Goal: Information Seeking & Learning: Compare options

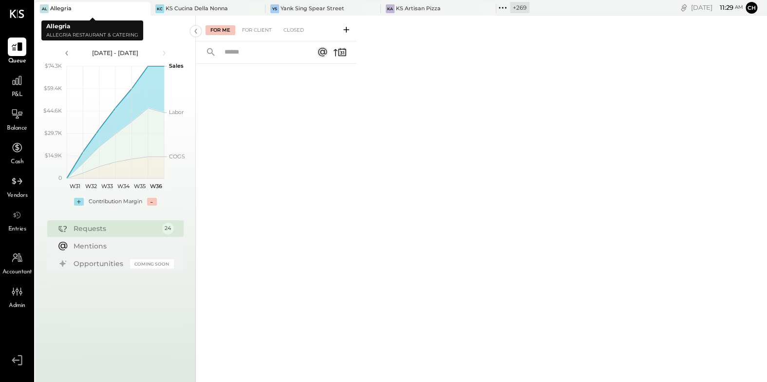
click at [141, 7] on icon at bounding box center [142, 9] width 12 height 12
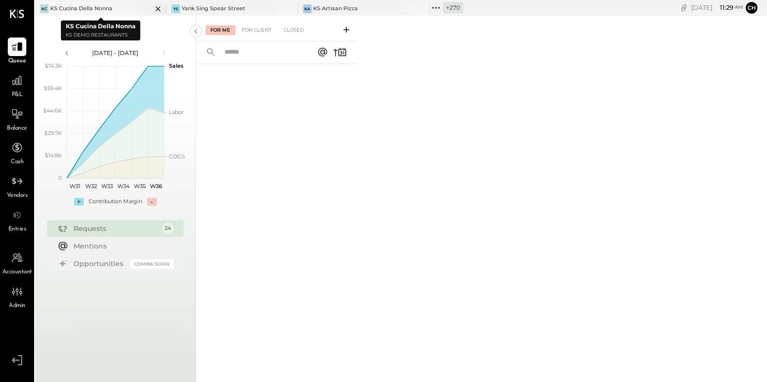
click at [157, 8] on icon at bounding box center [157, 8] width 5 height 5
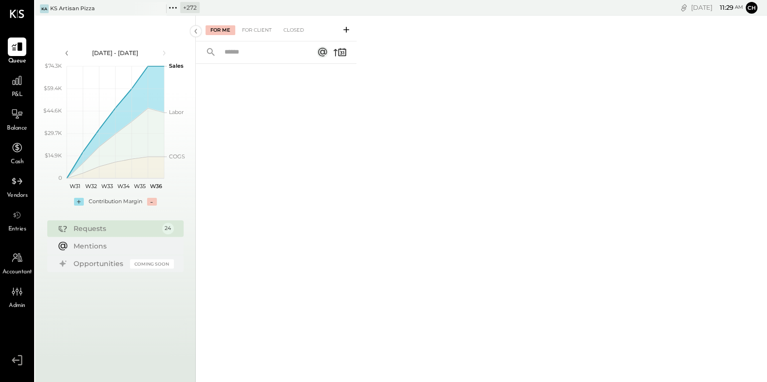
click at [157, 8] on icon at bounding box center [157, 8] width 5 height 5
click at [42, 7] on icon at bounding box center [41, 7] width 13 height 13
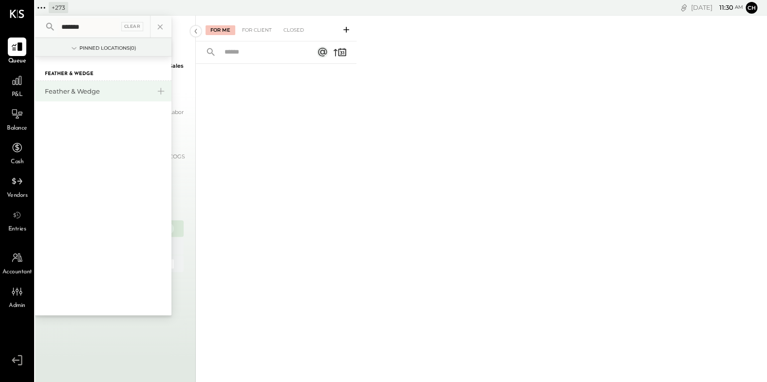
type input "*******"
click at [88, 94] on div "Feather & Wedge" at bounding box center [97, 91] width 105 height 9
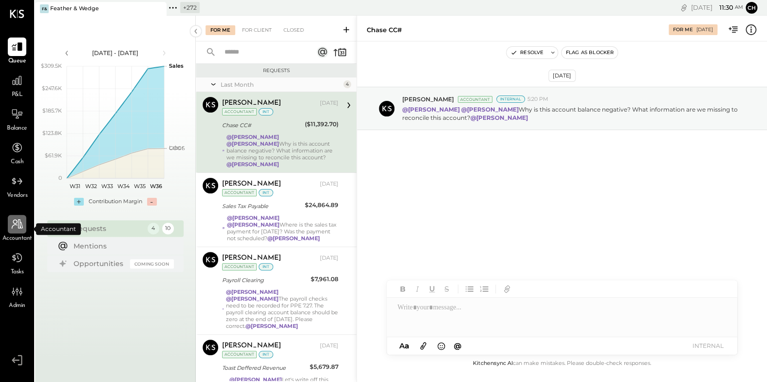
click at [23, 229] on icon at bounding box center [17, 224] width 13 height 13
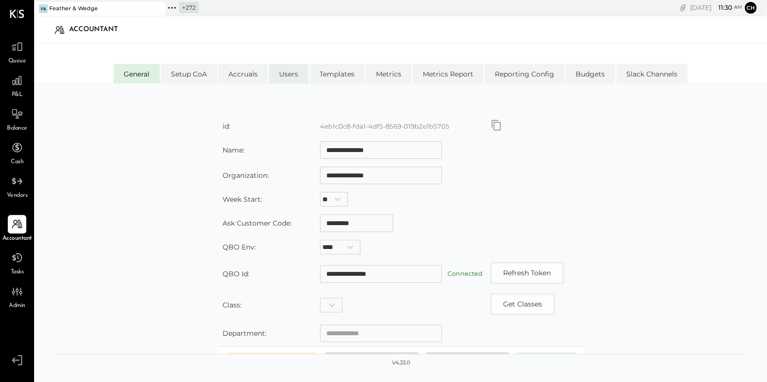
click at [286, 71] on li "Users" at bounding box center [288, 73] width 39 height 19
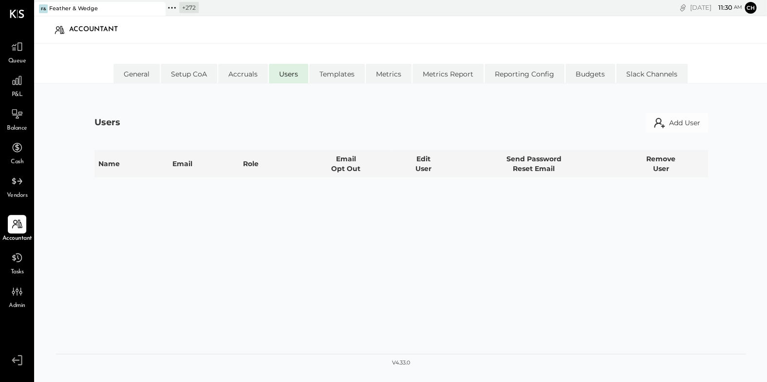
select select "**********"
select select "*****"
select select "**********"
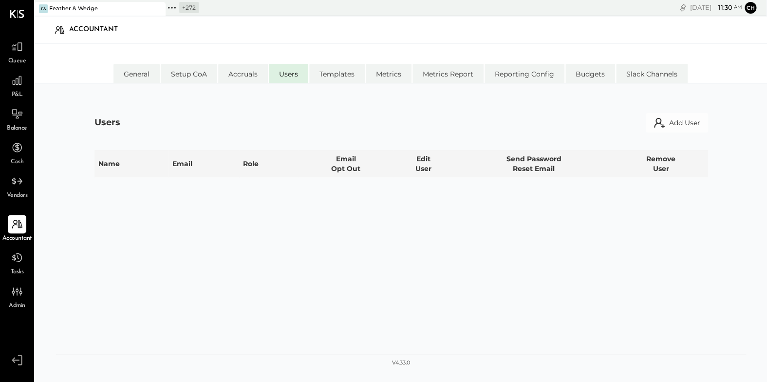
select select "**********"
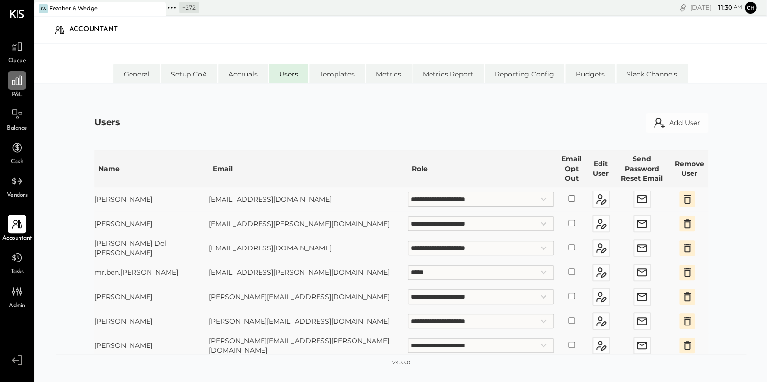
click at [15, 83] on icon at bounding box center [17, 80] width 13 height 13
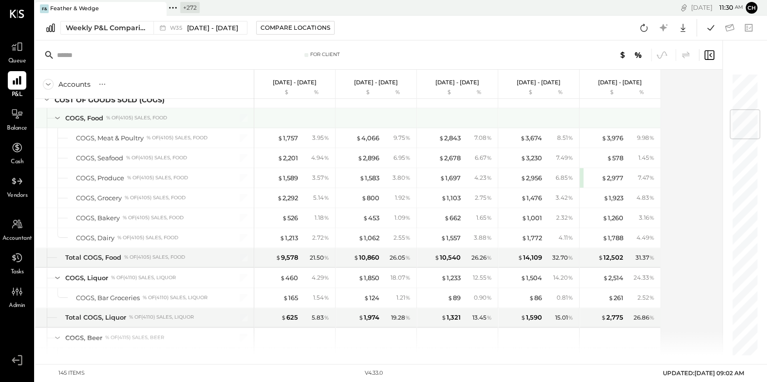
scroll to position [340, 0]
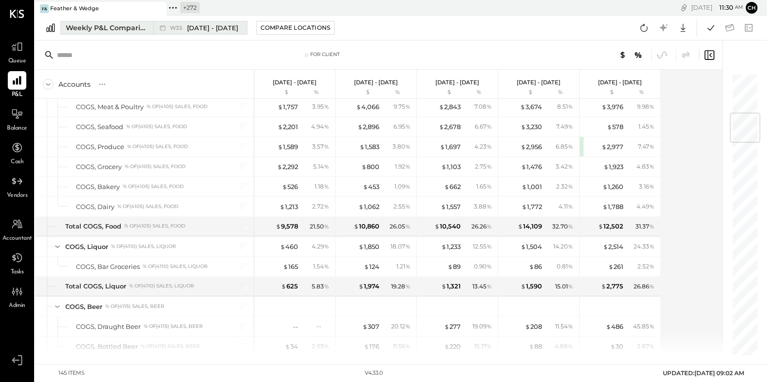
click at [152, 28] on button "Weekly P&L Comparison W35 [DATE] - [DATE]" at bounding box center [153, 28] width 187 height 14
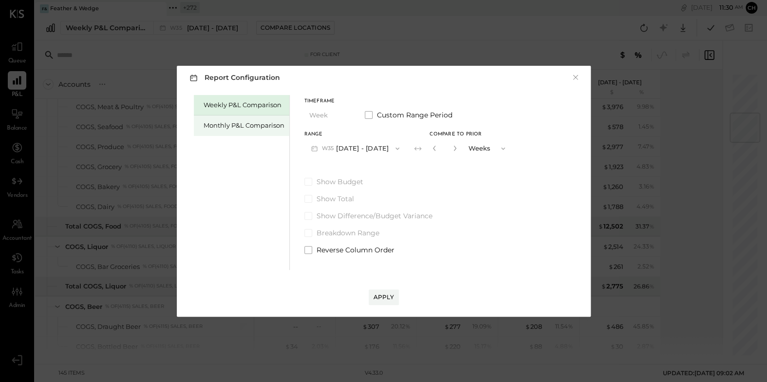
click at [260, 128] on div "Monthly P&L Comparison" at bounding box center [244, 125] width 81 height 9
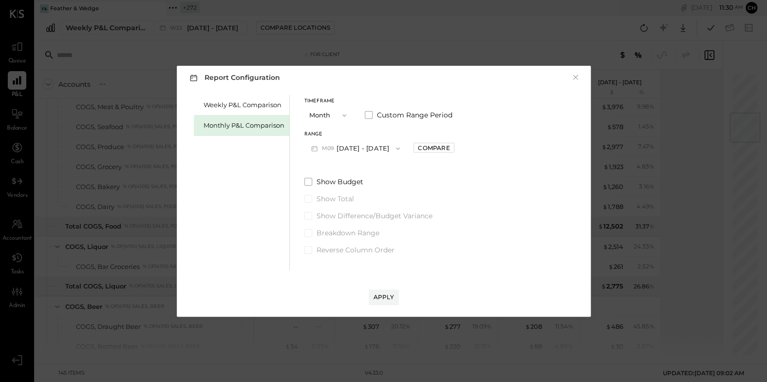
click at [365, 148] on button "M09 [DATE] - [DATE]" at bounding box center [356, 148] width 103 height 18
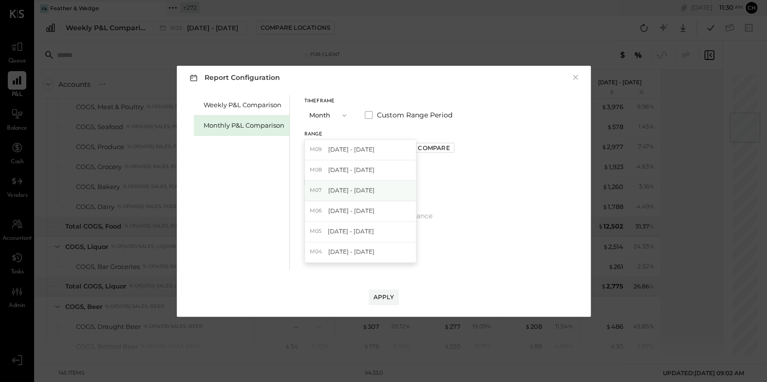
click at [363, 187] on span "[DATE] - [DATE]" at bounding box center [351, 190] width 46 height 8
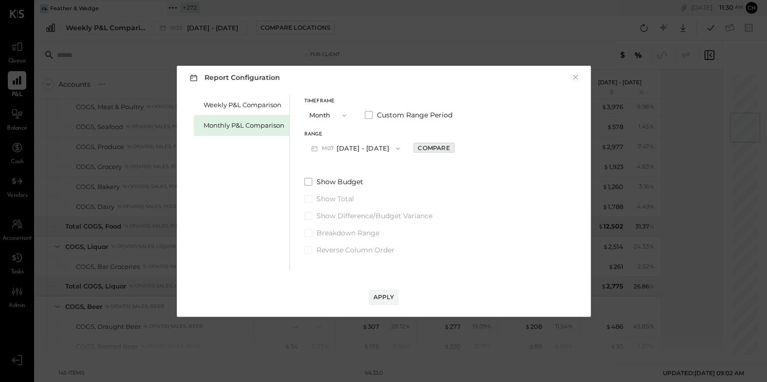
click at [420, 148] on div "Compare" at bounding box center [434, 148] width 32 height 8
click at [453, 146] on icon "button" at bounding box center [456, 148] width 6 height 6
type input "*"
click at [393, 295] on div "Apply" at bounding box center [384, 297] width 20 height 8
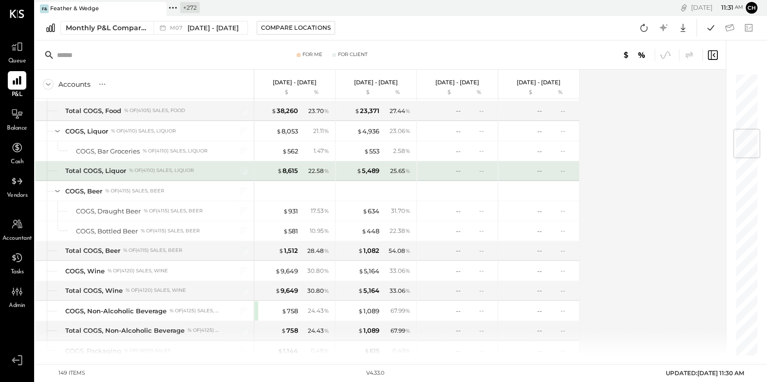
scroll to position [419, 0]
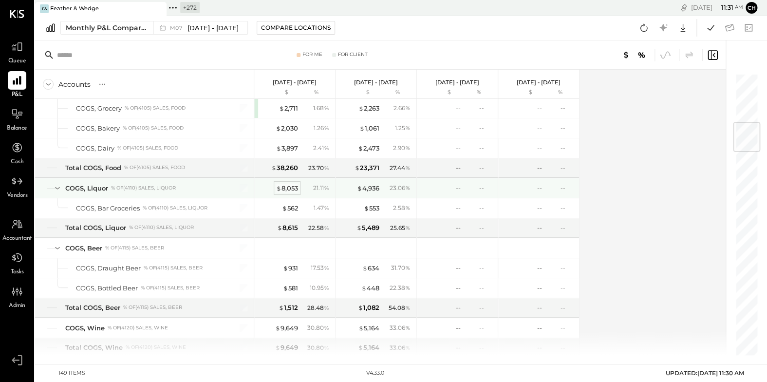
click at [296, 185] on div "$ 8,053" at bounding box center [287, 188] width 22 height 9
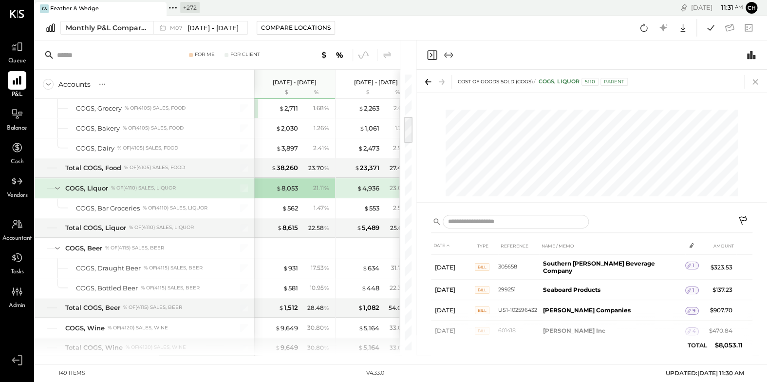
click at [757, 82] on icon at bounding box center [756, 82] width 14 height 14
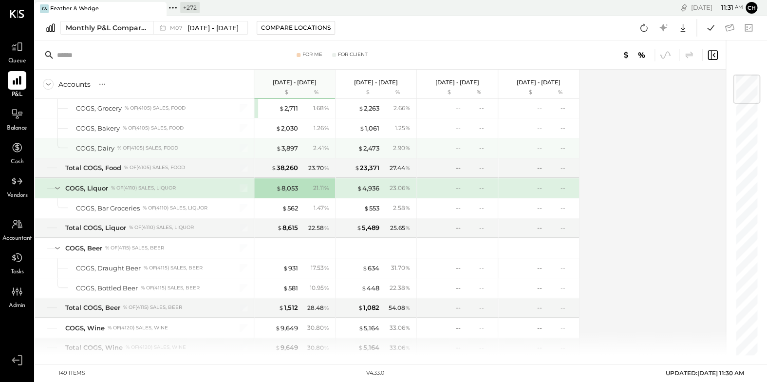
scroll to position [303, 0]
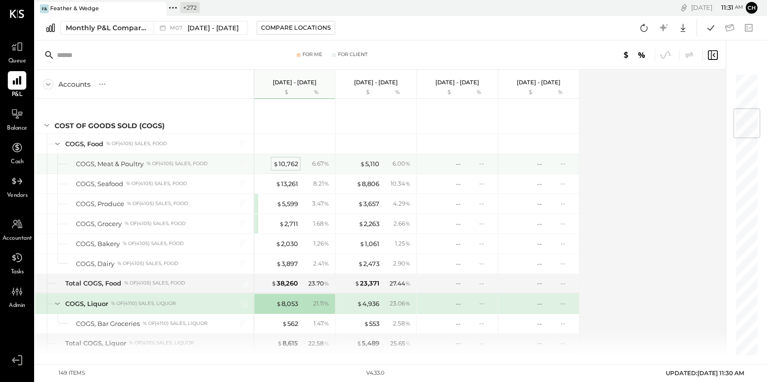
click at [289, 162] on div "$ 10,762" at bounding box center [285, 163] width 25 height 9
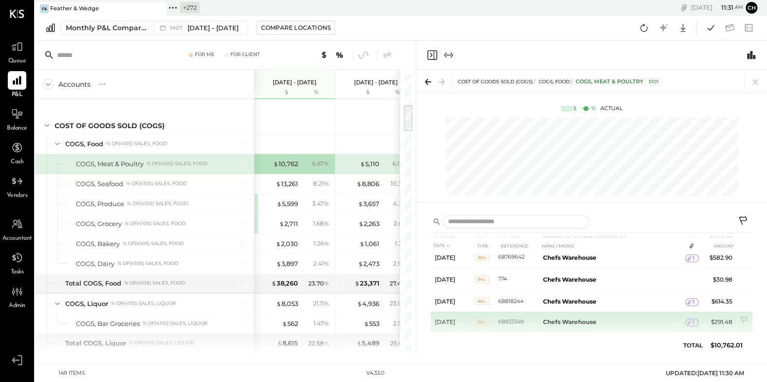
scroll to position [554, 0]
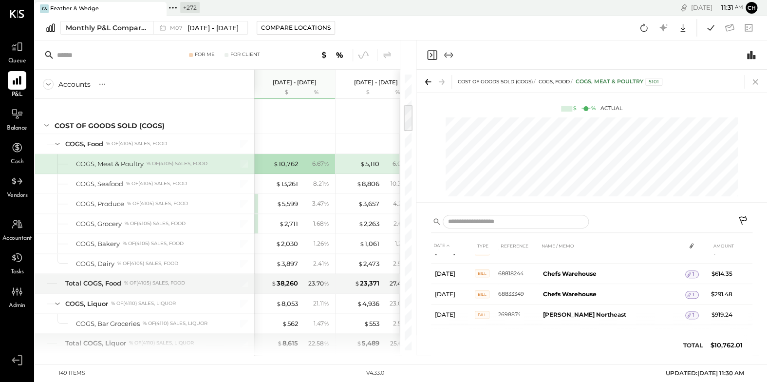
click at [756, 82] on icon at bounding box center [755, 81] width 5 height 5
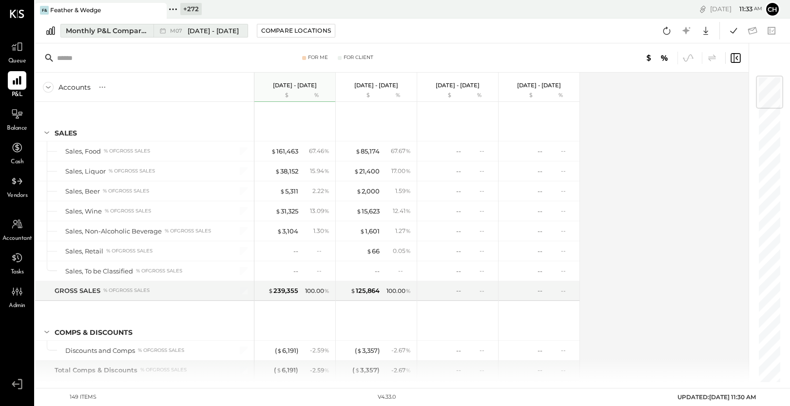
click at [147, 35] on div "Monthly P&L Comparison" at bounding box center [107, 31] width 82 height 10
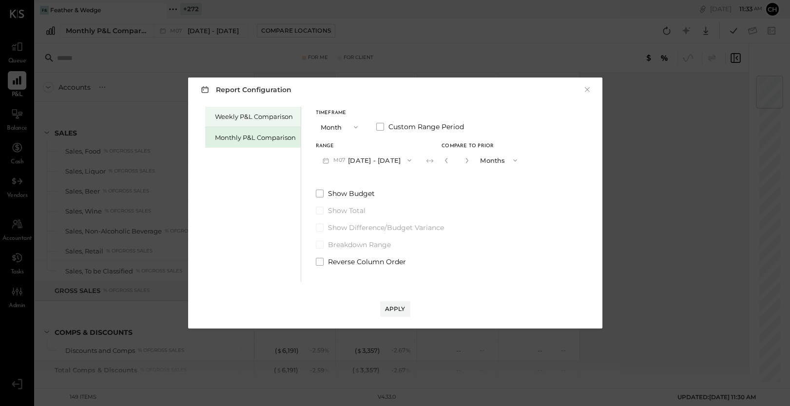
click at [238, 118] on div "Weekly P&L Comparison" at bounding box center [255, 116] width 81 height 9
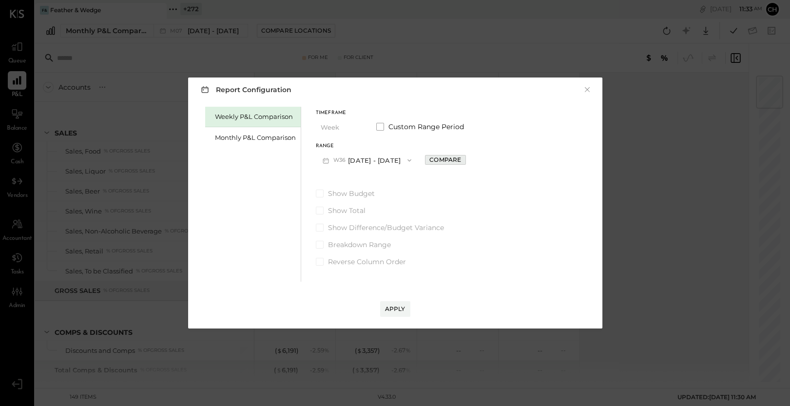
click at [433, 158] on div "Compare" at bounding box center [445, 159] width 32 height 8
click at [464, 160] on icon "button" at bounding box center [467, 160] width 6 height 6
type input "*"
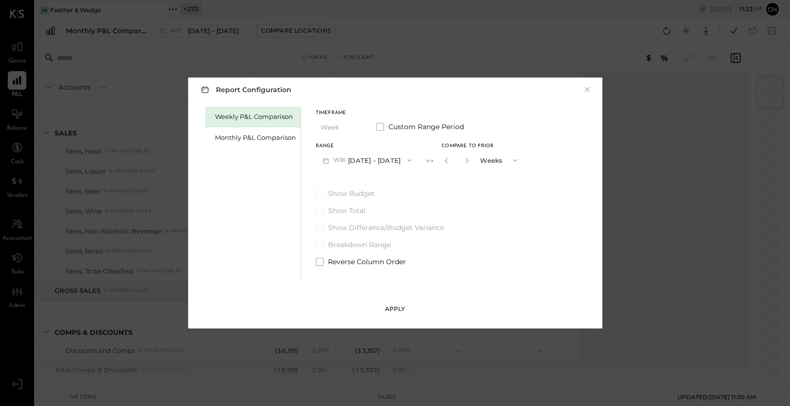
click at [396, 308] on div "Apply" at bounding box center [395, 309] width 20 height 8
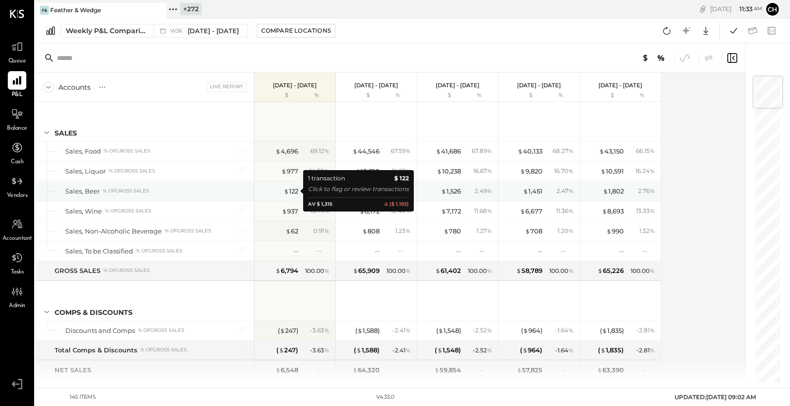
scroll to position [124, 0]
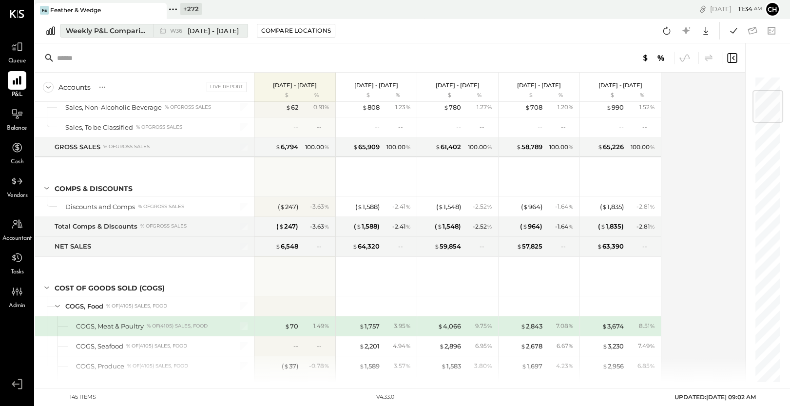
click at [132, 36] on button "Weekly P&L Comparison W36 [DATE] - [DATE]" at bounding box center [154, 31] width 188 height 14
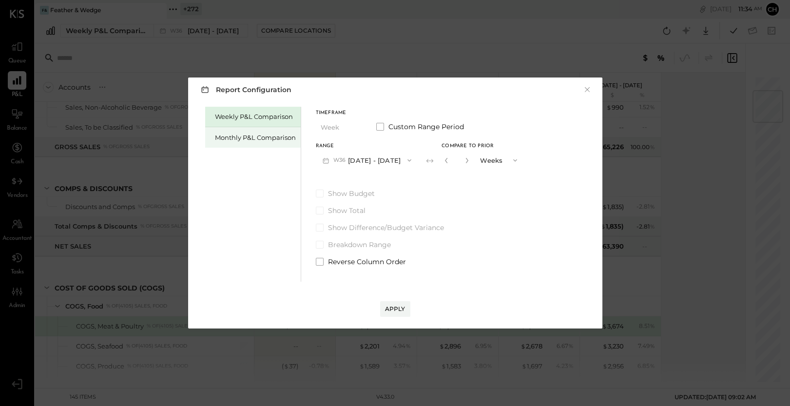
click at [259, 142] on div "Monthly P&L Comparison" at bounding box center [252, 137] width 95 height 20
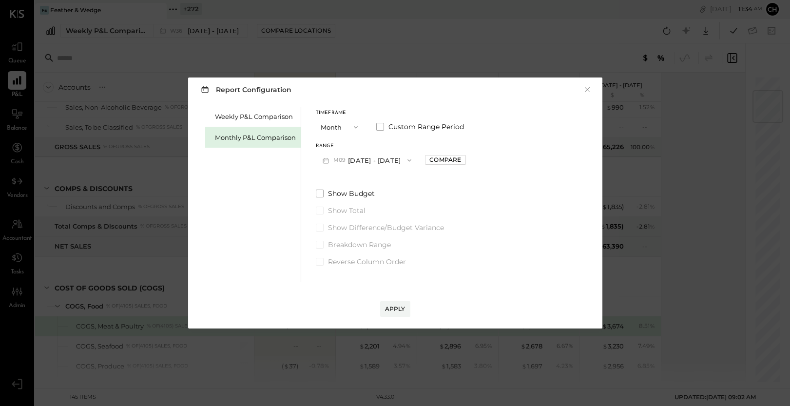
click at [369, 164] on button "M09 [DATE] - [DATE]" at bounding box center [367, 160] width 103 height 18
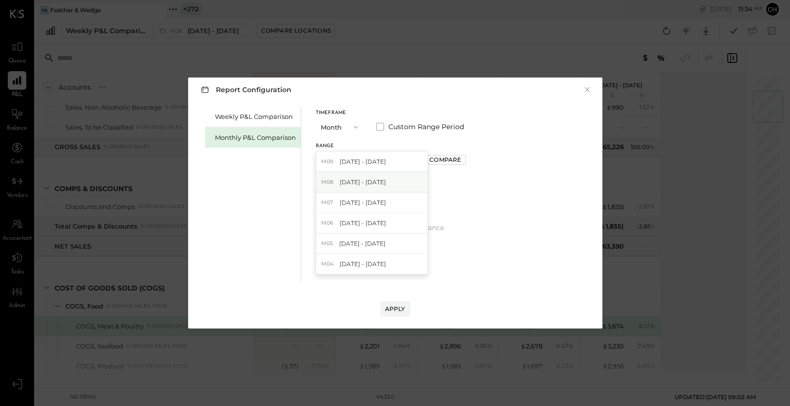
click at [374, 187] on div "M08 [DATE] - [DATE]" at bounding box center [371, 182] width 111 height 20
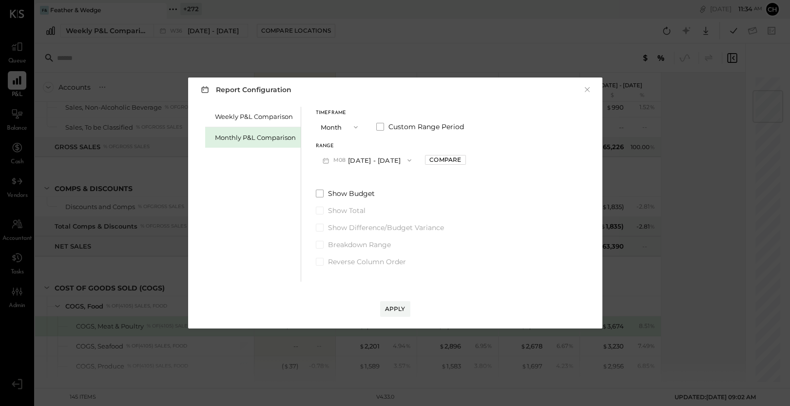
click at [387, 163] on button "M08 [DATE] - [DATE]" at bounding box center [367, 160] width 103 height 18
click at [383, 198] on div "M07 [DATE] - [DATE]" at bounding box center [371, 202] width 111 height 20
click at [430, 160] on div "Compare" at bounding box center [445, 159] width 32 height 8
click at [464, 159] on icon "button" at bounding box center [467, 160] width 6 height 6
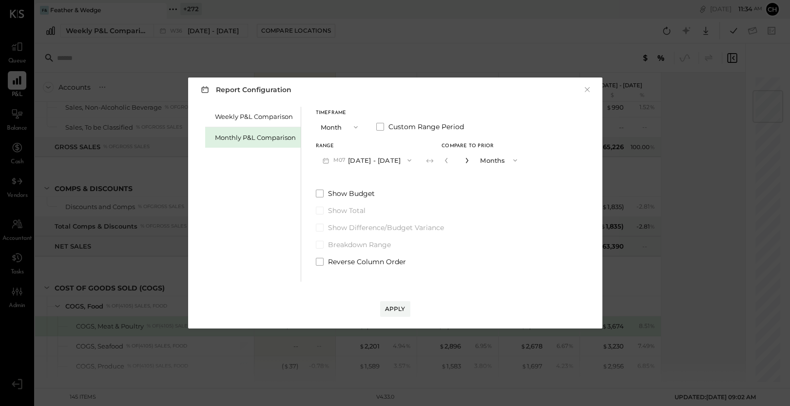
type input "*"
click at [393, 306] on div "Apply" at bounding box center [395, 309] width 20 height 8
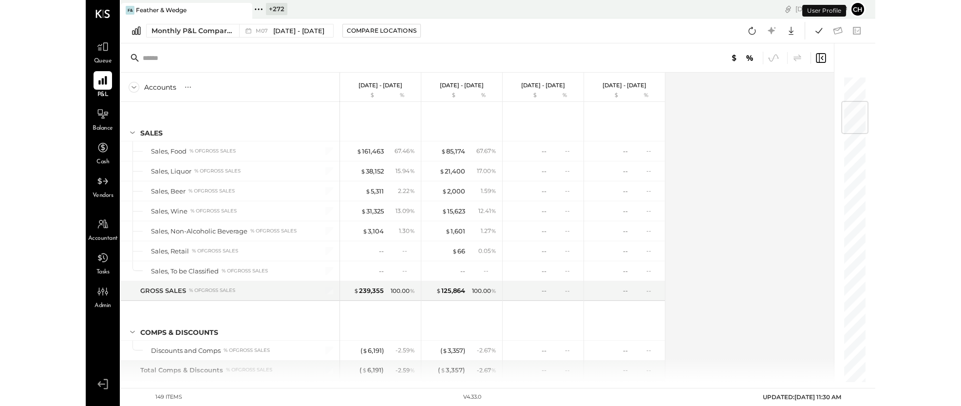
scroll to position [217, 0]
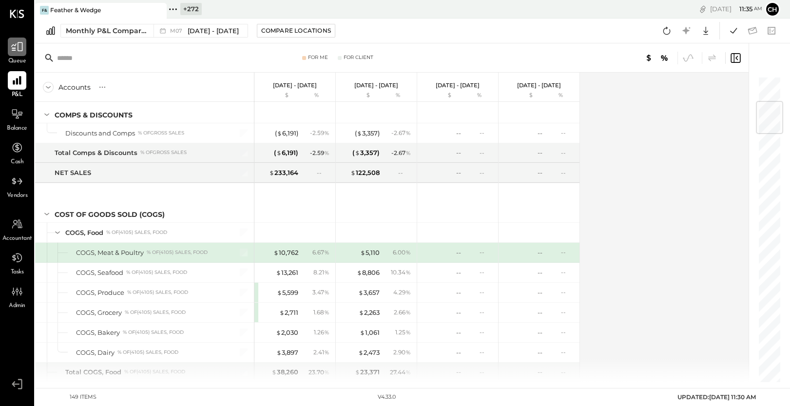
click at [15, 50] on icon at bounding box center [17, 46] width 12 height 9
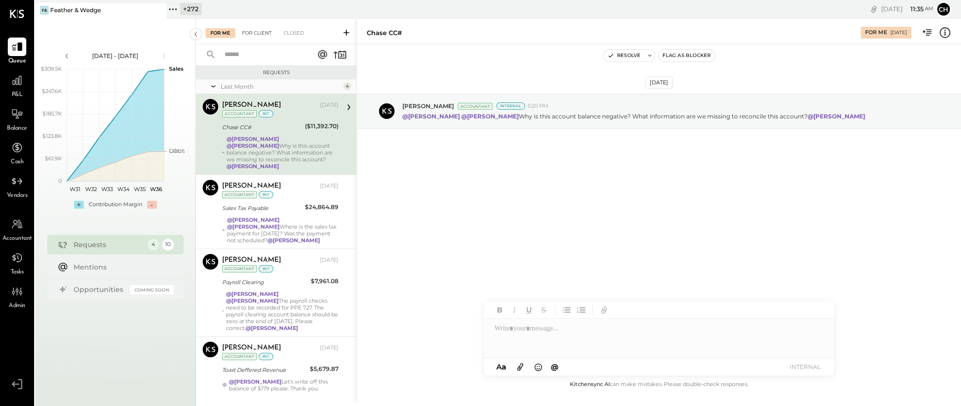
click at [257, 37] on div "For Client" at bounding box center [256, 33] width 39 height 10
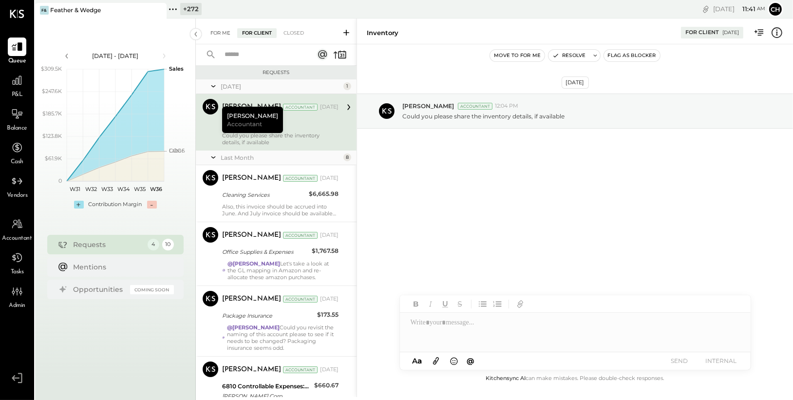
click at [221, 33] on div "For Me" at bounding box center [221, 33] width 30 height 10
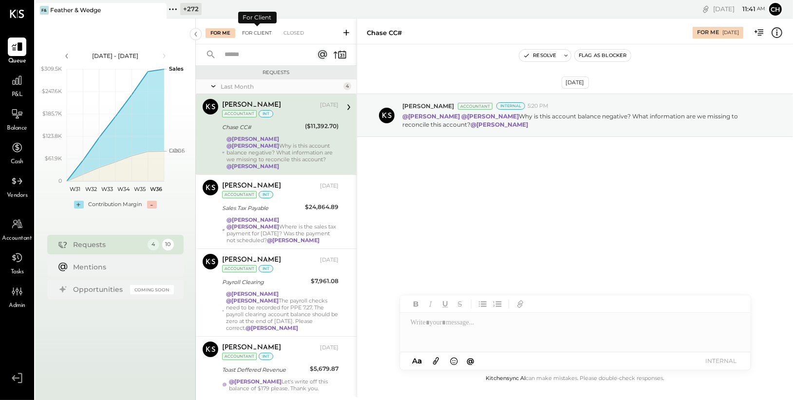
click at [252, 35] on div "For Client" at bounding box center [256, 33] width 39 height 10
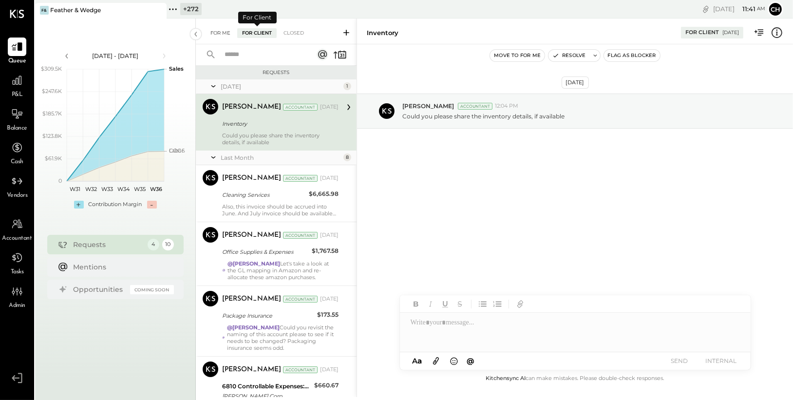
click at [222, 33] on div "For Me" at bounding box center [221, 33] width 30 height 10
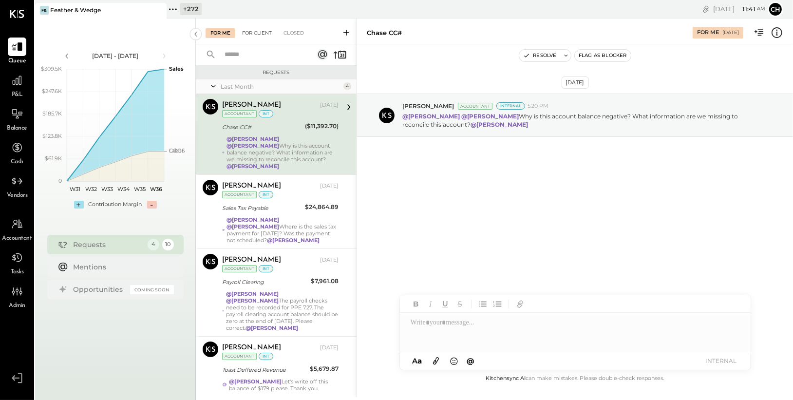
click at [255, 32] on div "For Client" at bounding box center [256, 33] width 39 height 10
